Goal: Browse casually: Explore the website without a specific task or goal

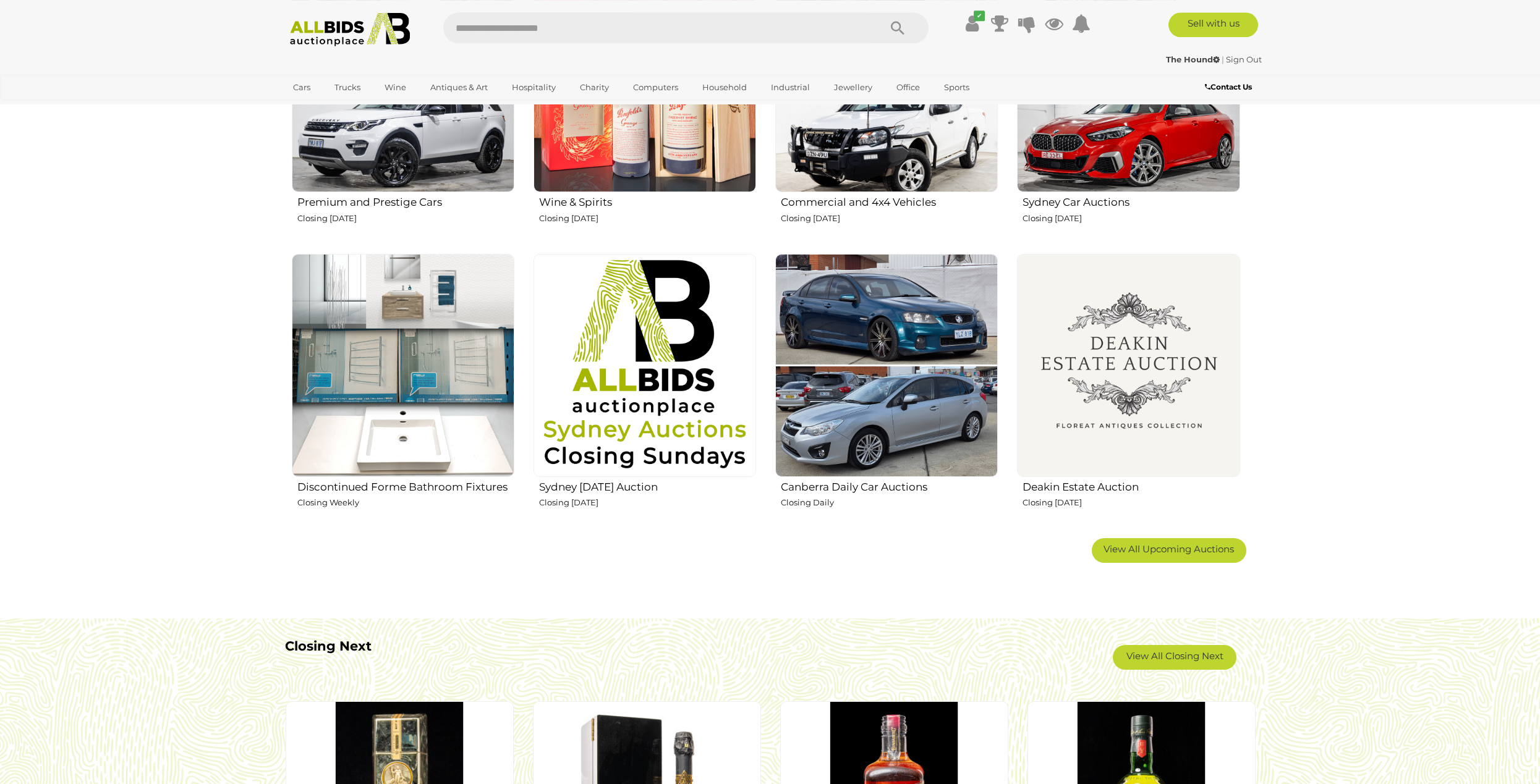
scroll to position [630, 0]
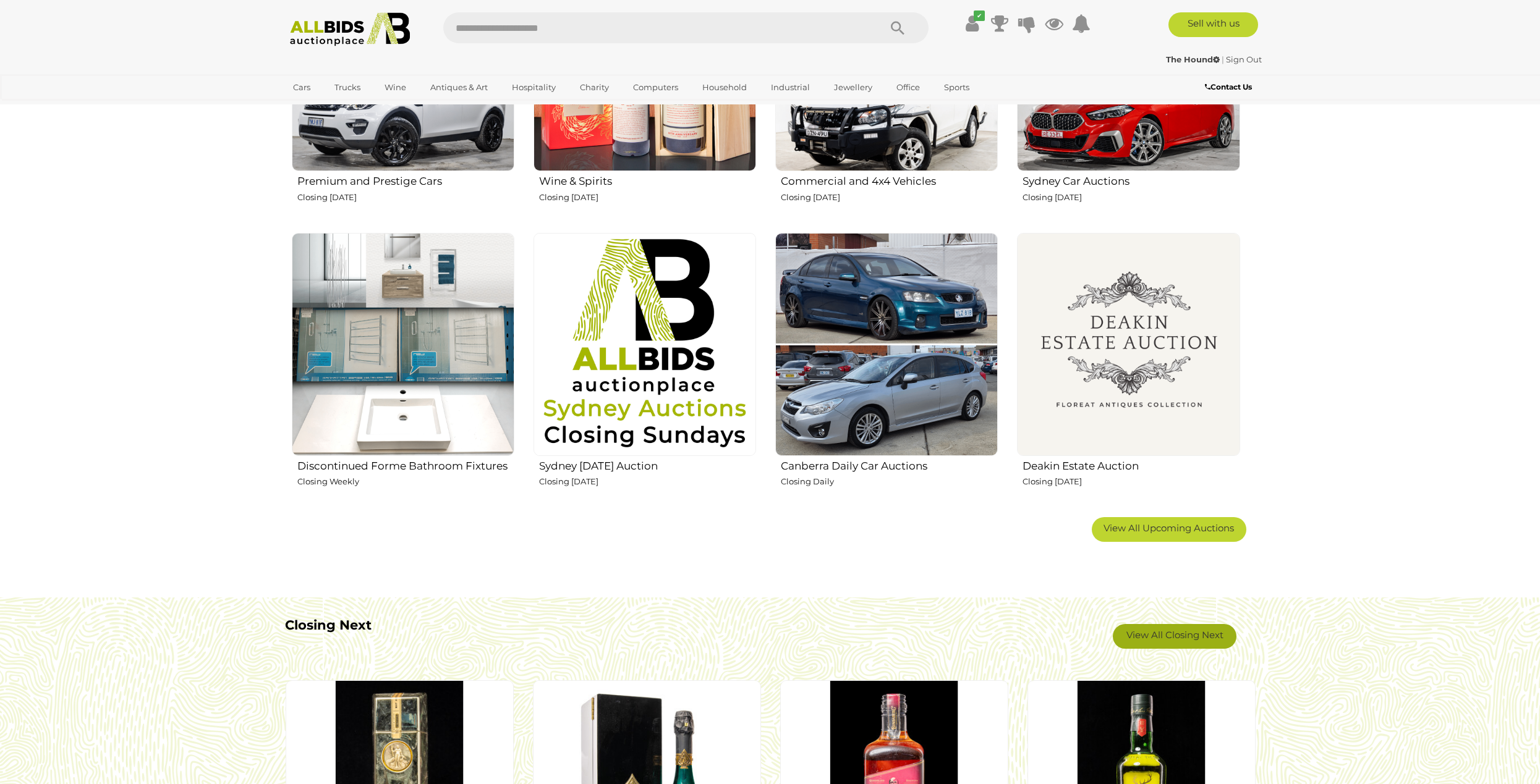
click at [1180, 627] on link "View All Closing Next" at bounding box center [1175, 636] width 124 height 25
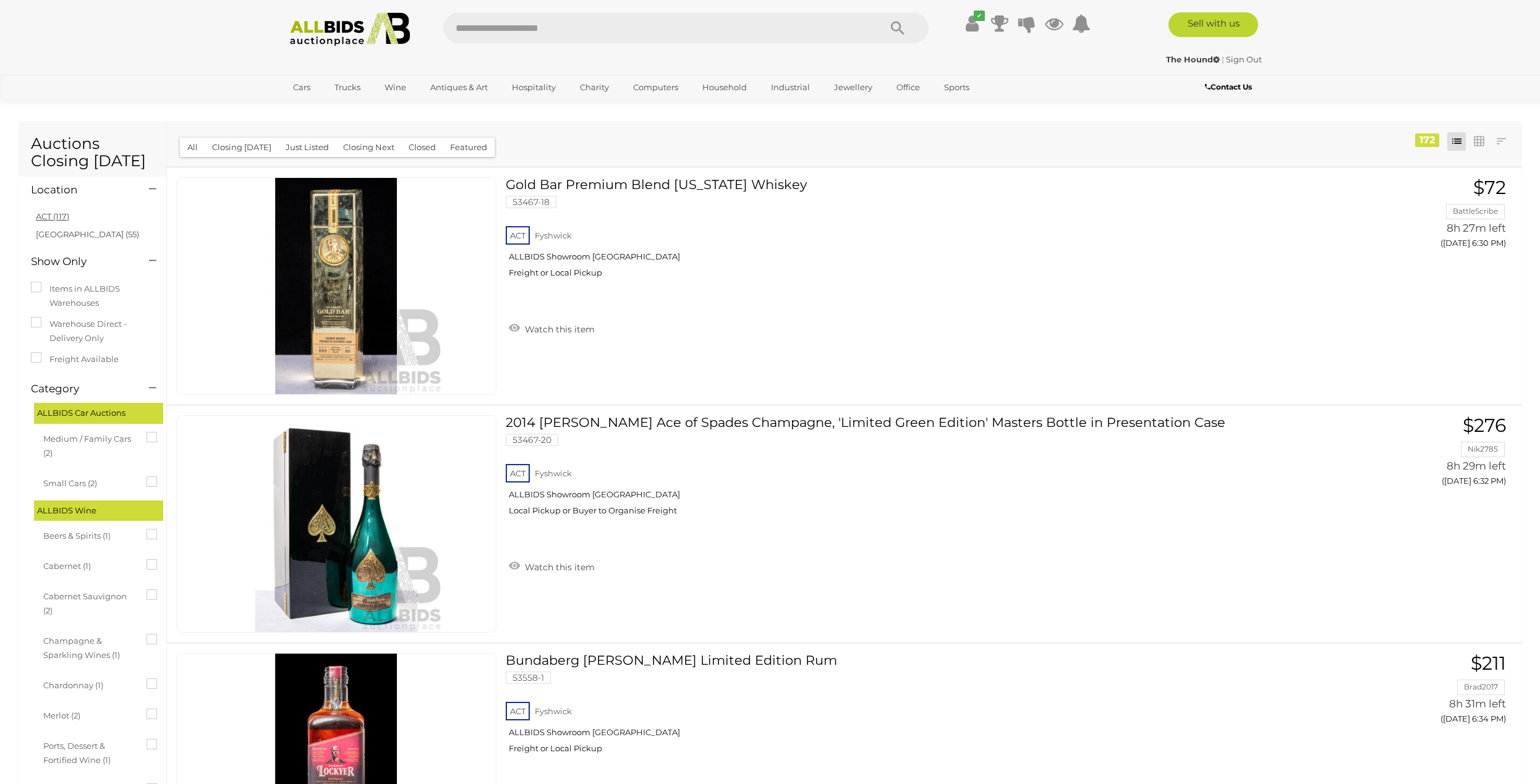
click at [59, 214] on link "ACT (117)" at bounding box center [53, 216] width 33 height 10
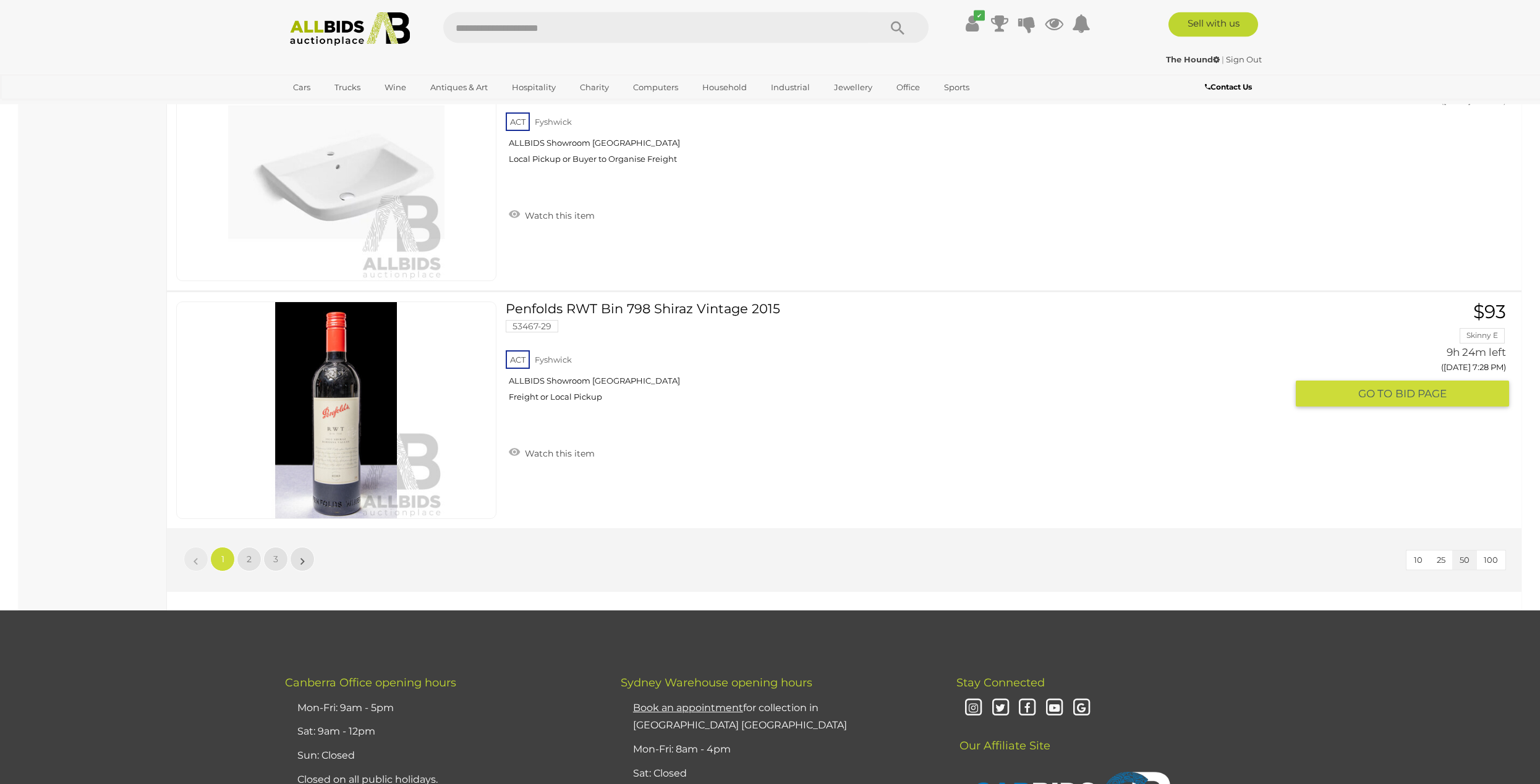
scroll to position [11533, 0]
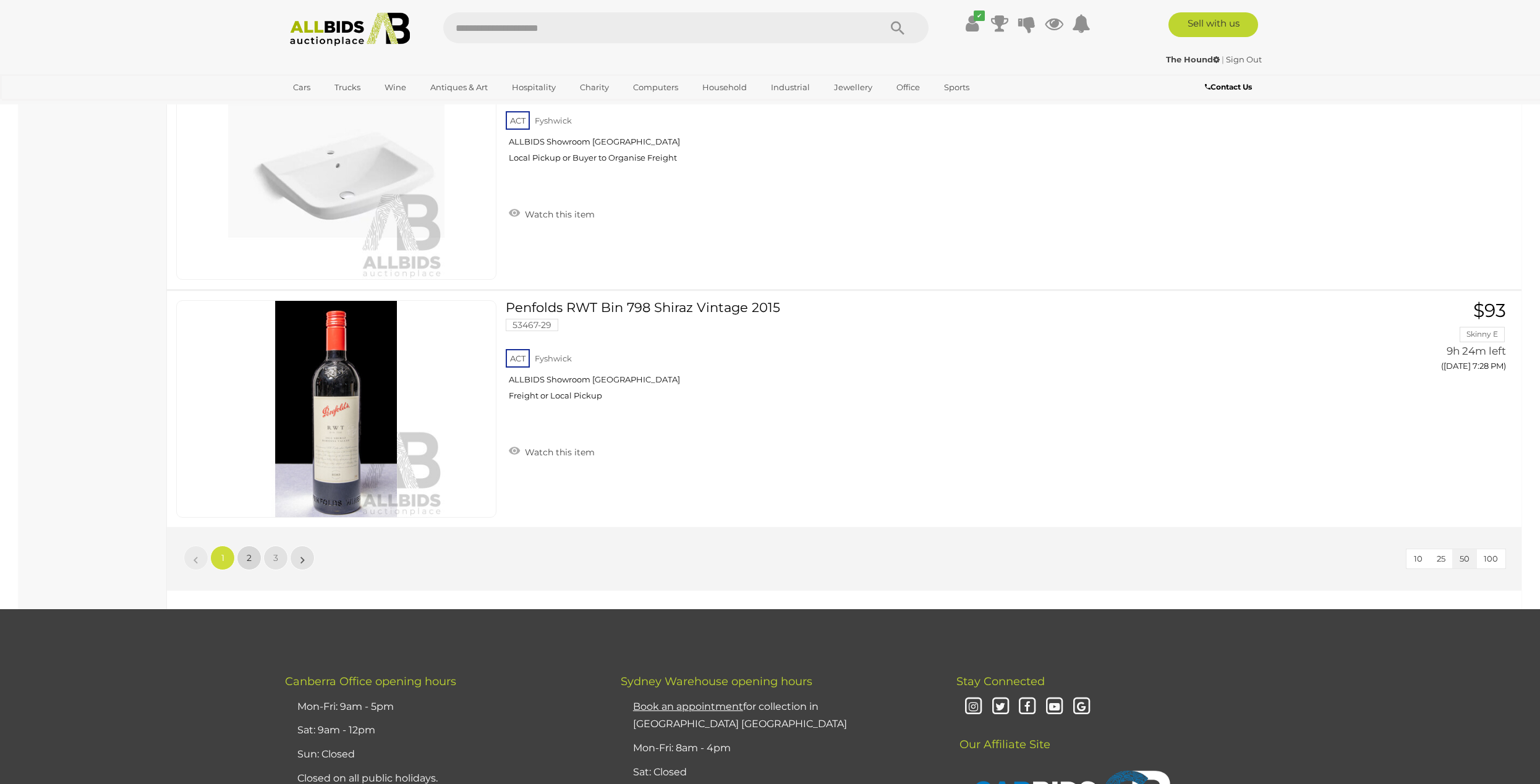
click at [249, 566] on link "2" at bounding box center [249, 557] width 25 height 25
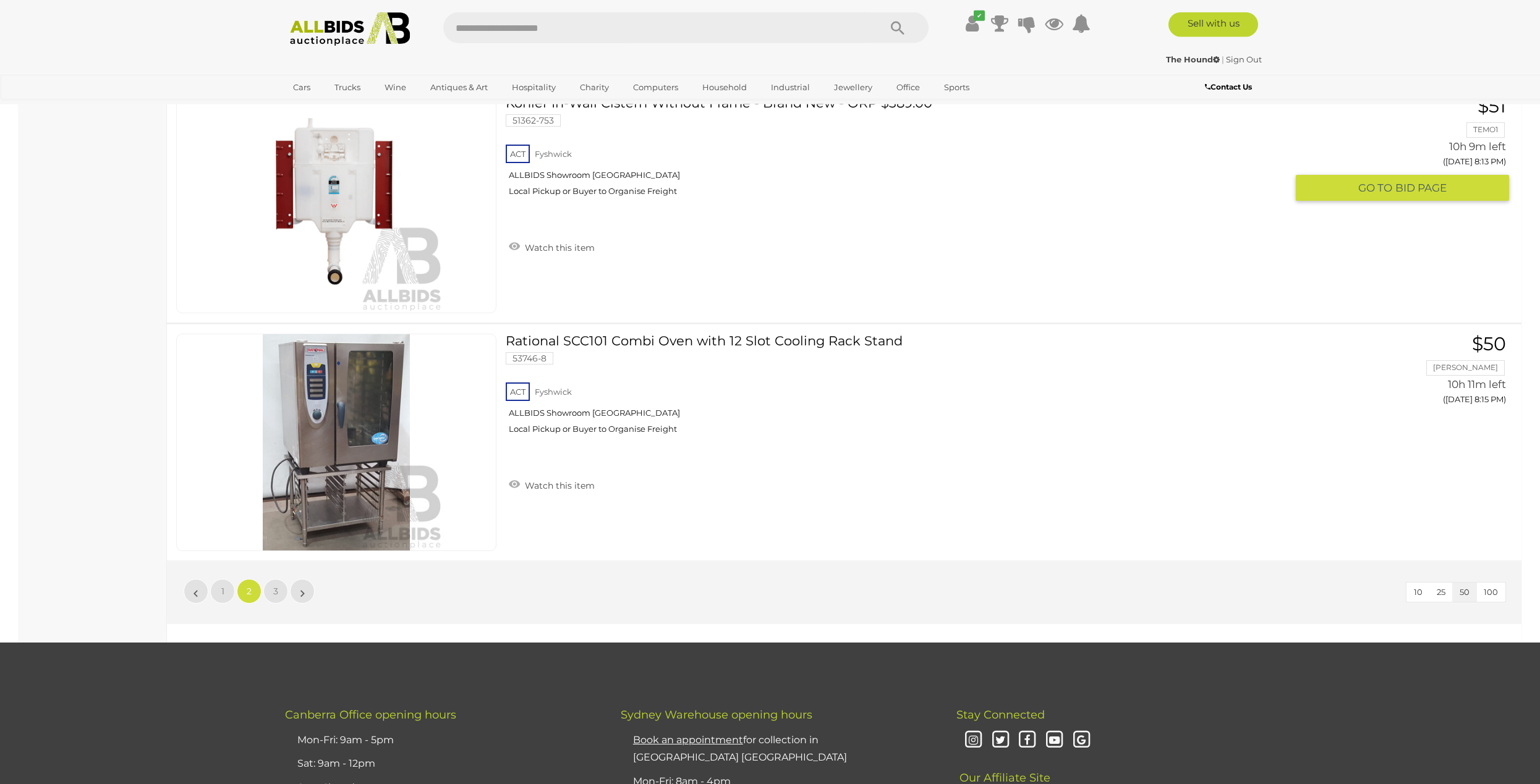
scroll to position [11513, 0]
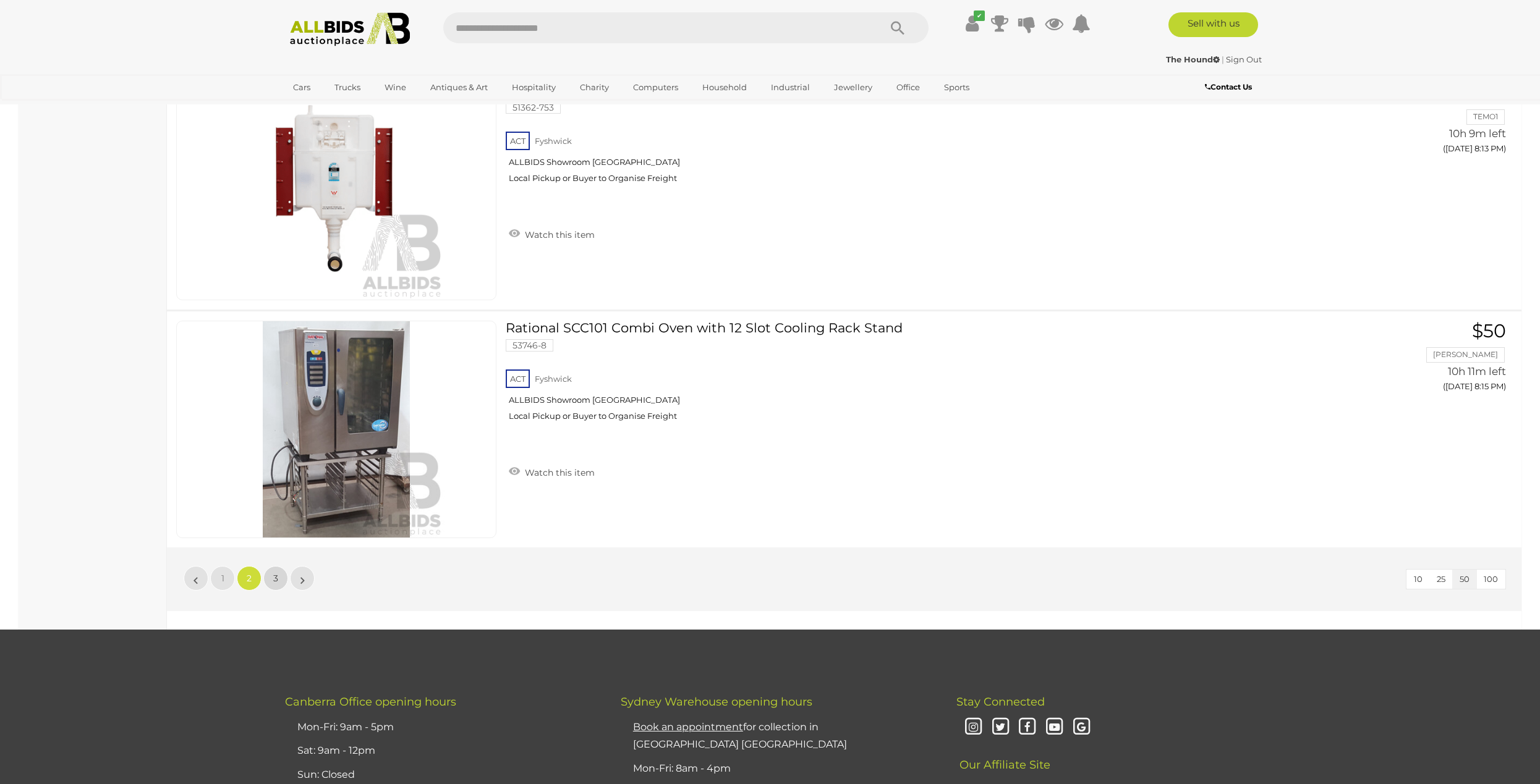
click at [271, 580] on link "3" at bounding box center [275, 578] width 25 height 25
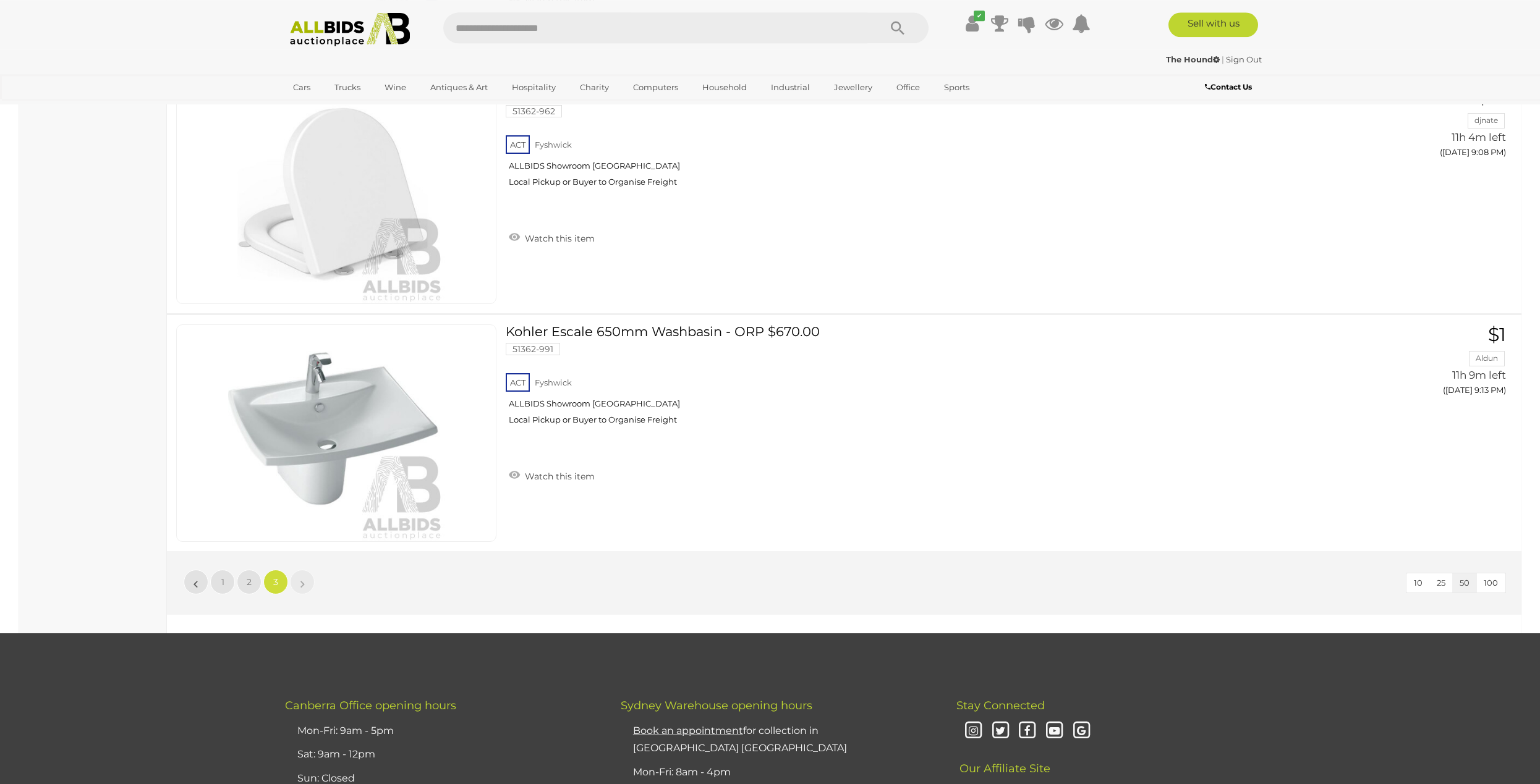
scroll to position [3698, 0]
